Goal: Information Seeking & Learning: Learn about a topic

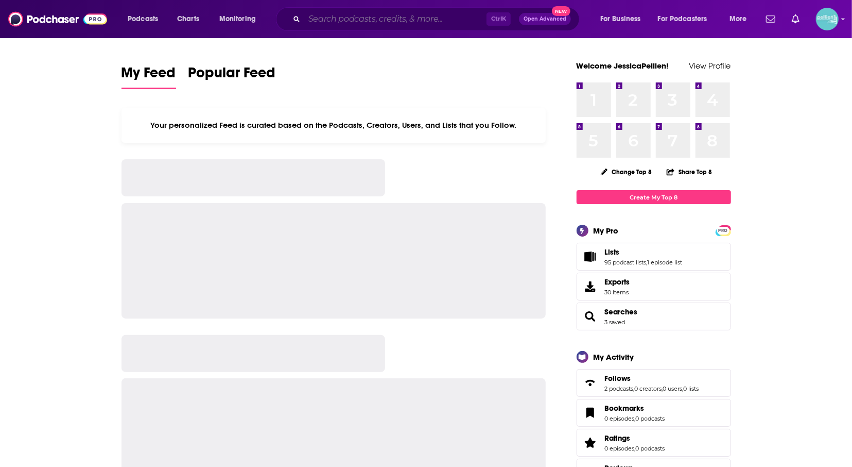
click at [355, 22] on input "Search podcasts, credits, & more..." at bounding box center [395, 19] width 182 height 16
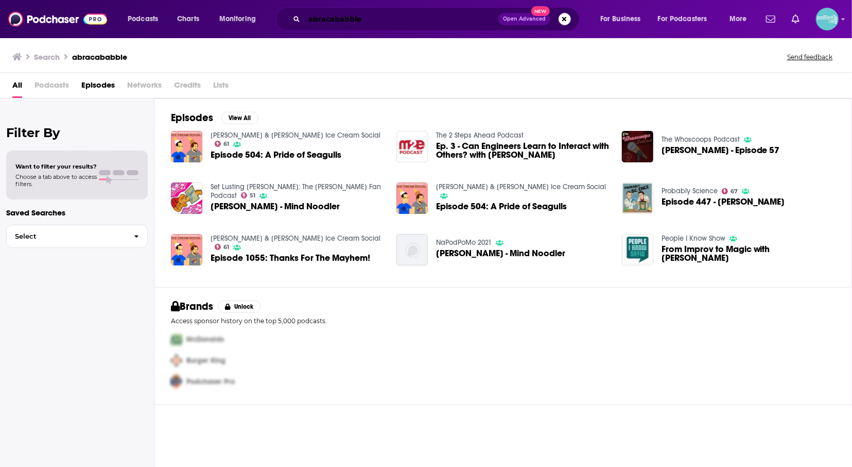
click at [368, 15] on input "abracababble" at bounding box center [401, 19] width 194 height 16
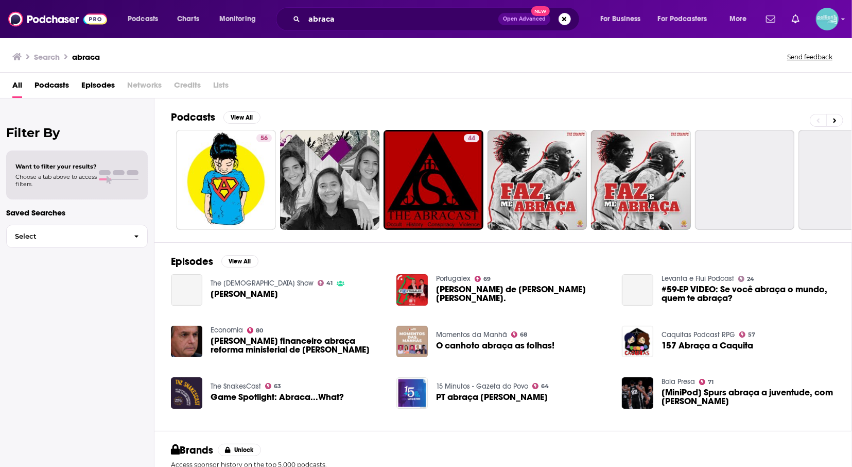
click at [62, 83] on span "Podcasts" at bounding box center [52, 87] width 35 height 21
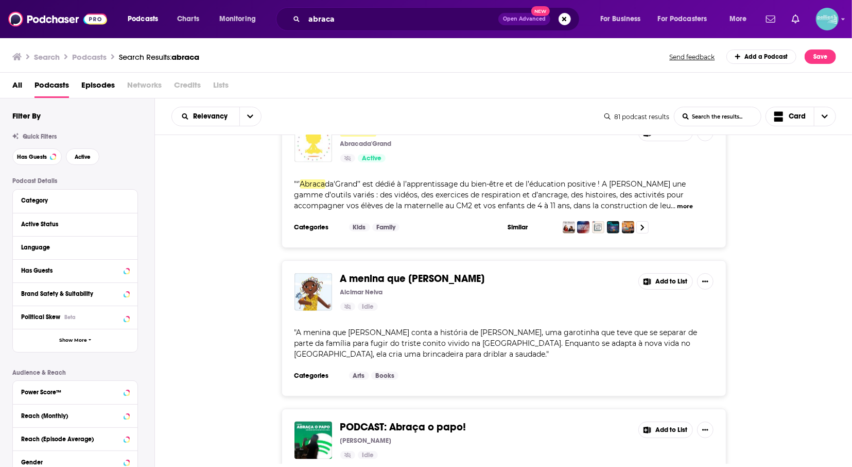
scroll to position [985, 0]
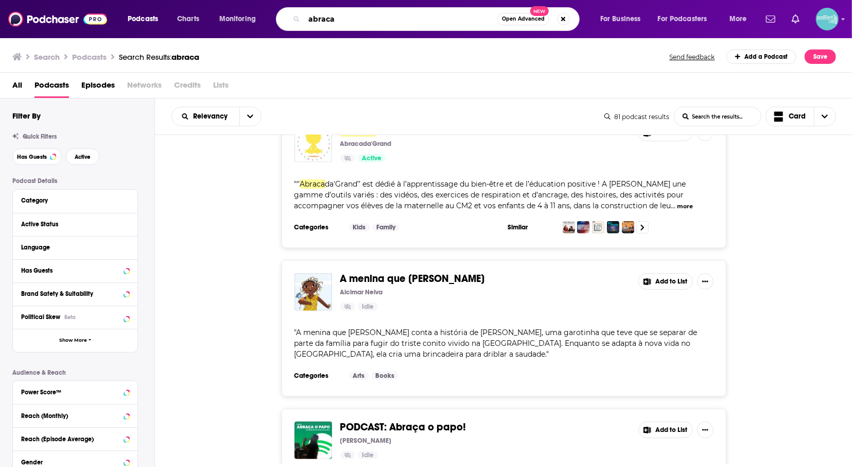
drag, startPoint x: 342, startPoint y: 22, endPoint x: 282, endPoint y: 23, distance: 60.3
click at [304, 23] on input "abraca" at bounding box center [400, 19] width 193 height 16
type input "mind noodler"
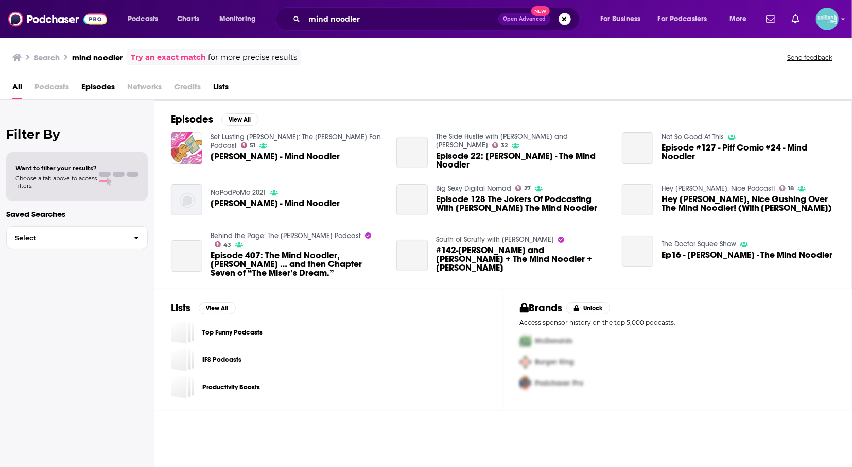
click at [194, 147] on img "Matt Donnelly - Mind Noodler" at bounding box center [186, 147] width 31 height 31
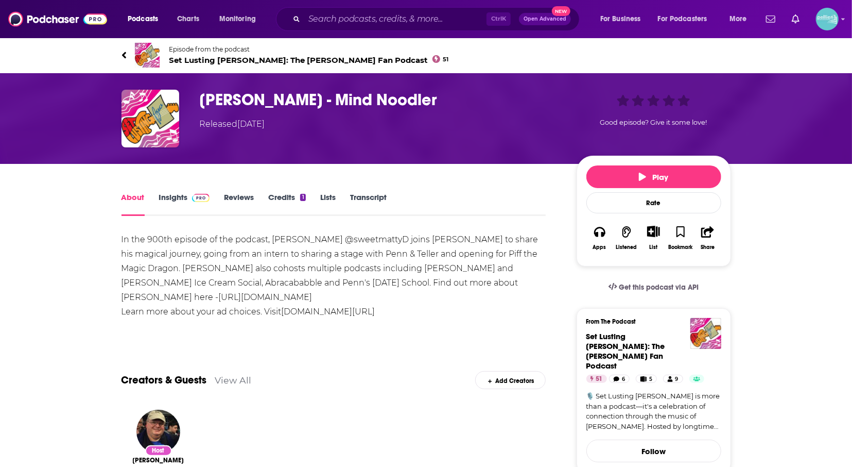
click at [191, 197] on span at bounding box center [199, 197] width 22 height 10
